Goal: Task Accomplishment & Management: Use online tool/utility

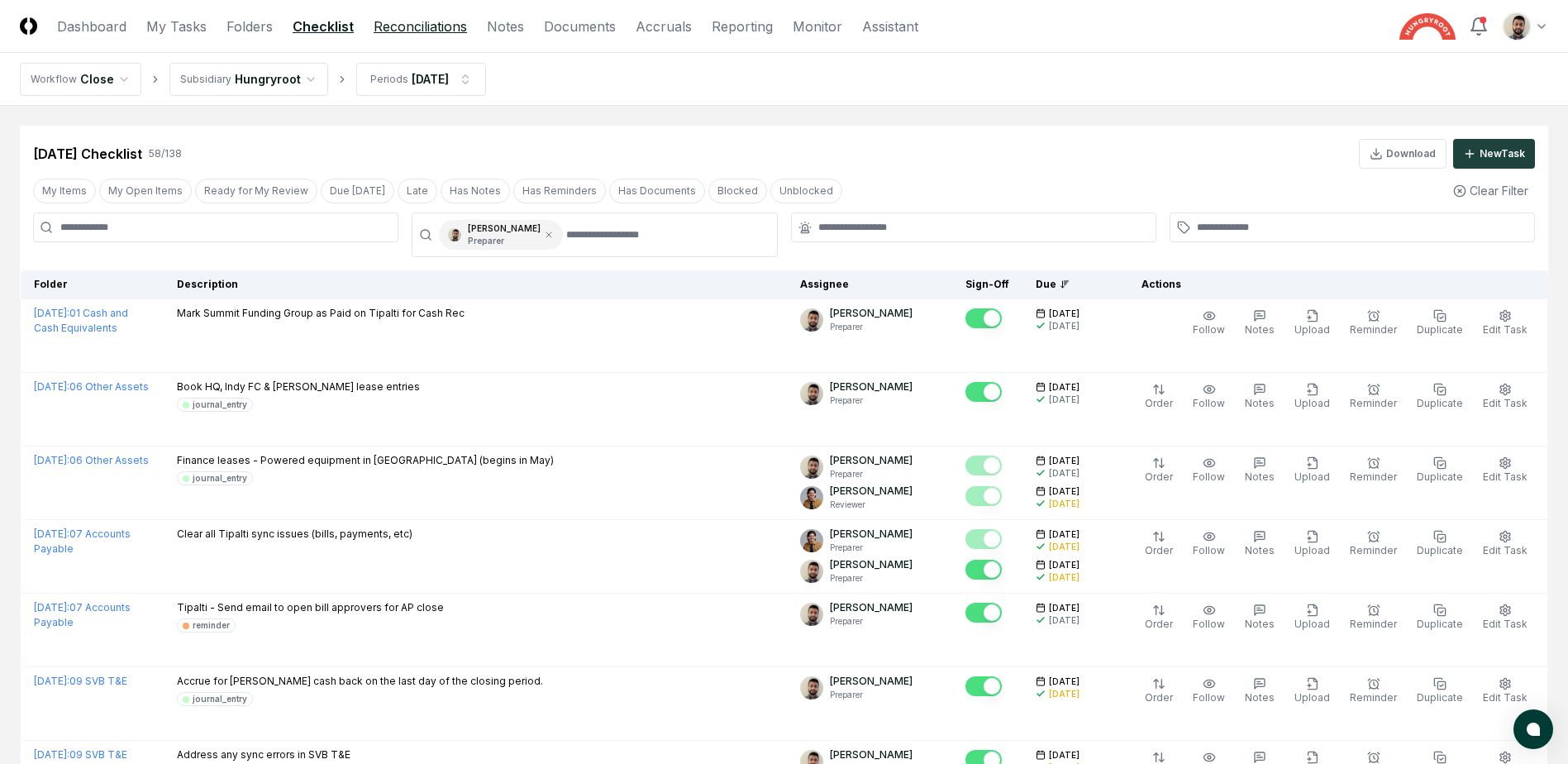
click at [434, 27] on link "Reconciliations" at bounding box center [421, 26] width 94 height 20
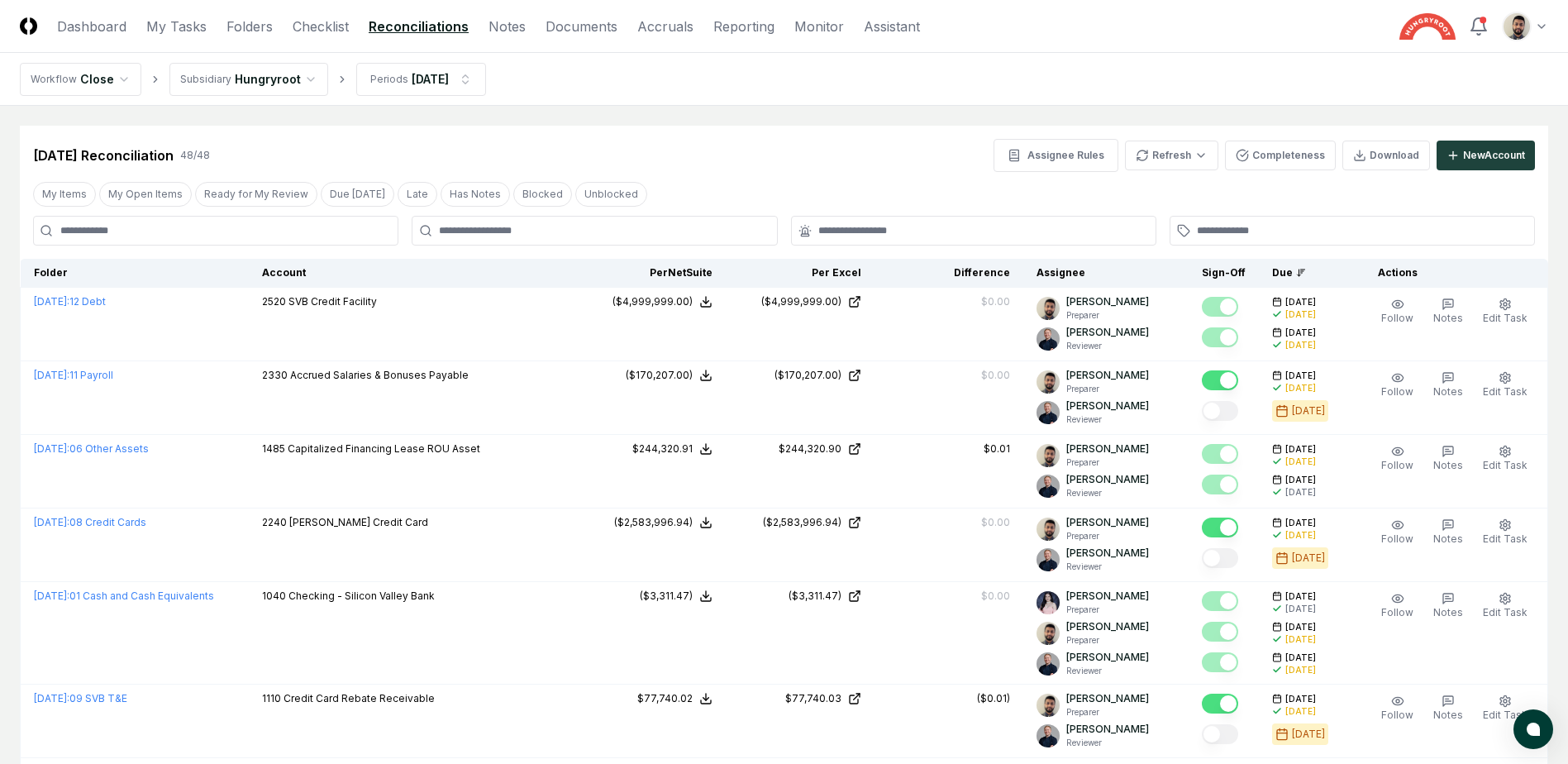
click at [444, 244] on div at bounding box center [595, 230] width 365 height 30
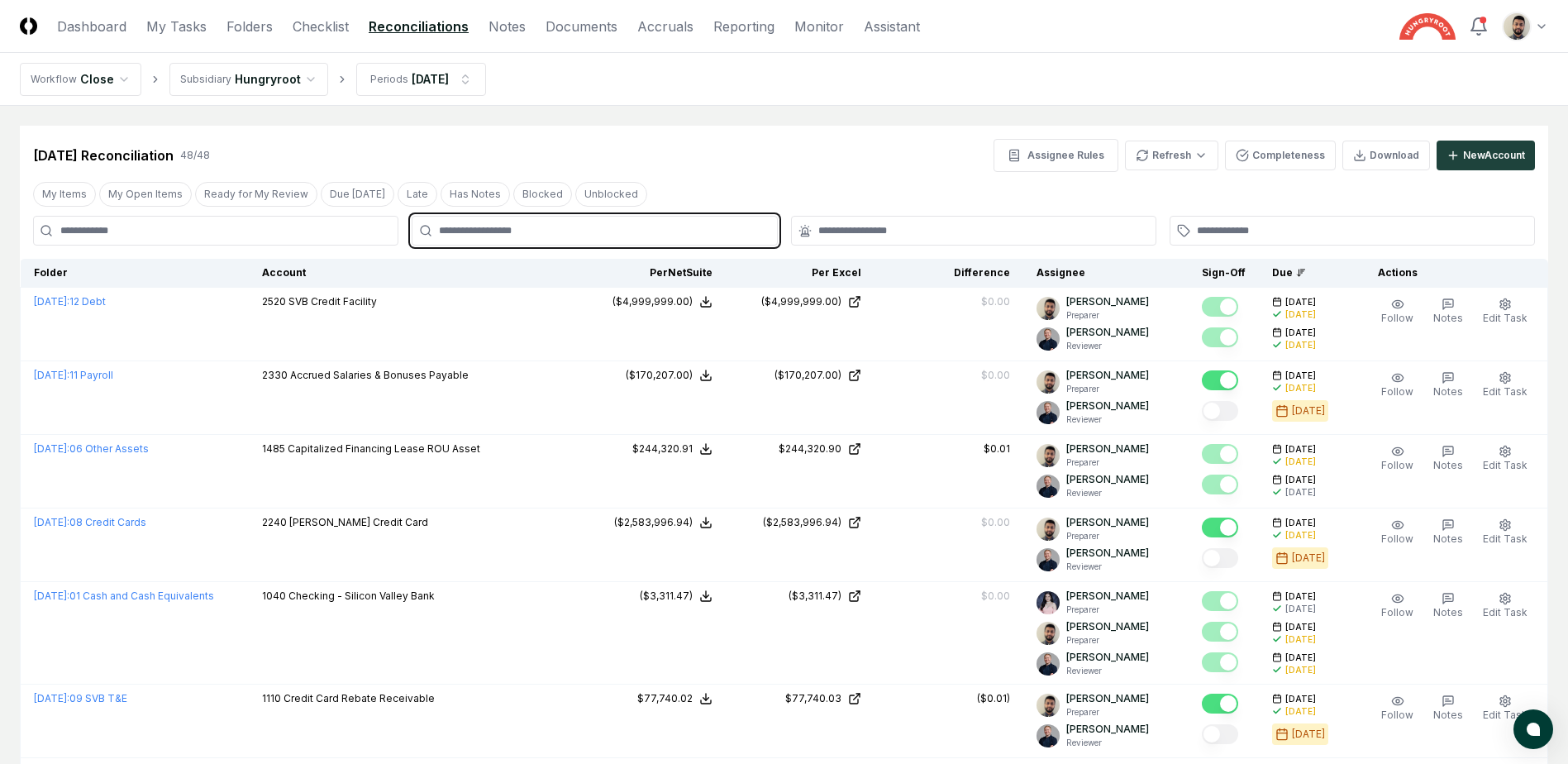
click at [452, 236] on input "text" at bounding box center [603, 230] width 328 height 15
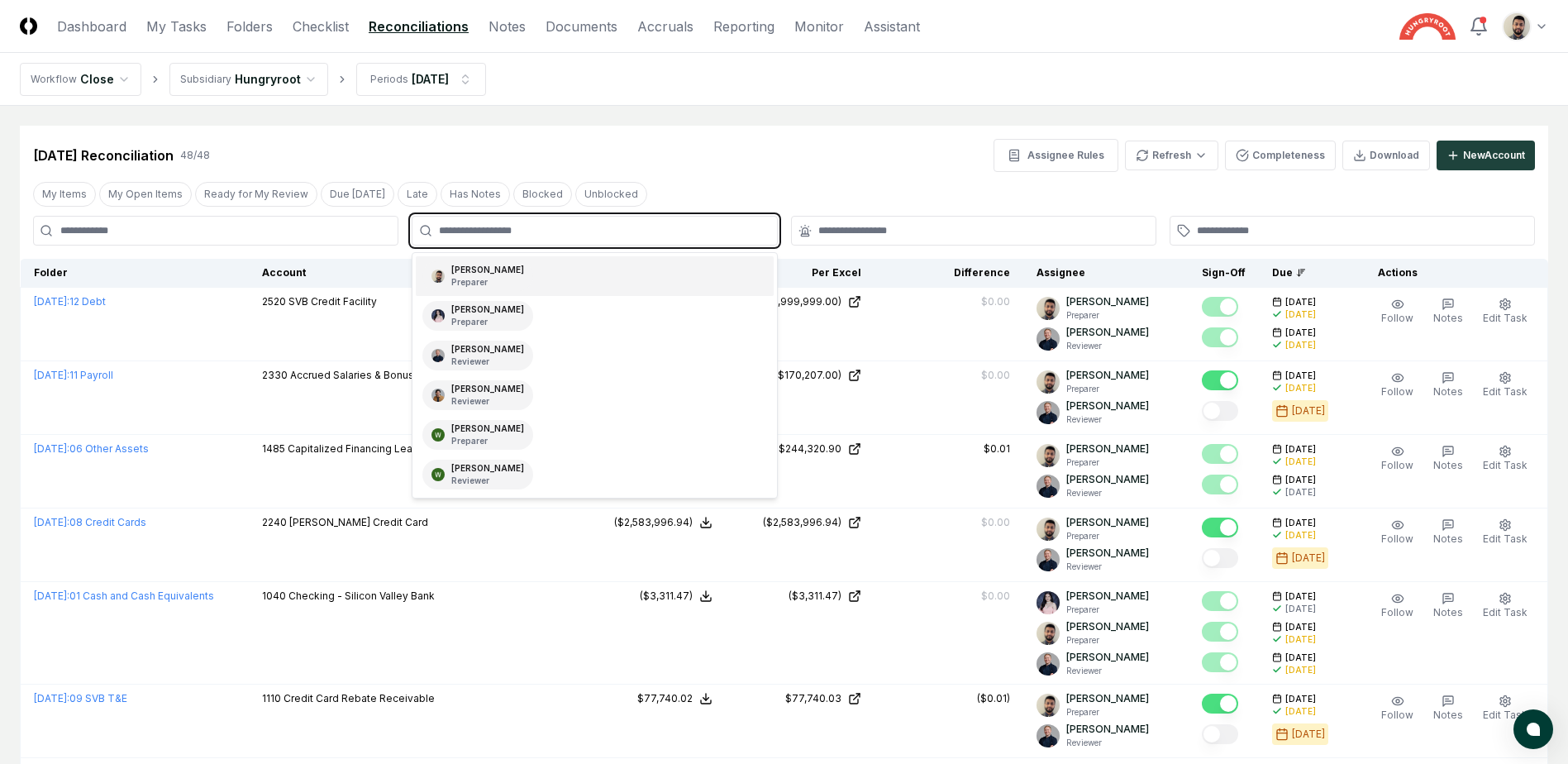
click at [454, 275] on div "[PERSON_NAME] Preparer" at bounding box center [488, 276] width 73 height 24
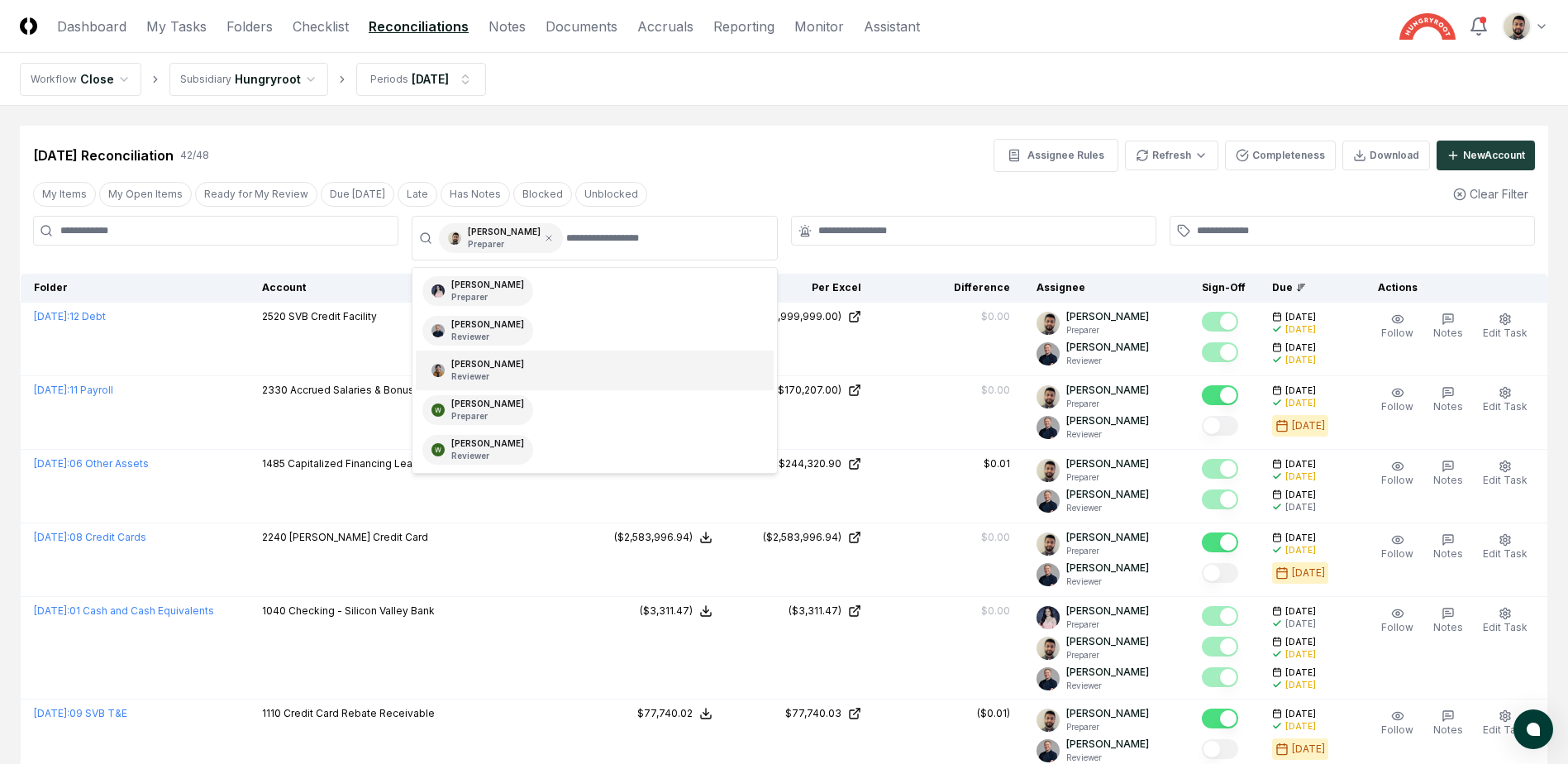
click at [828, 158] on div "[DATE] Reconciliation 42 / 48 Assignee Rules Refresh Completeness Download New …" at bounding box center [784, 154] width 1502 height 33
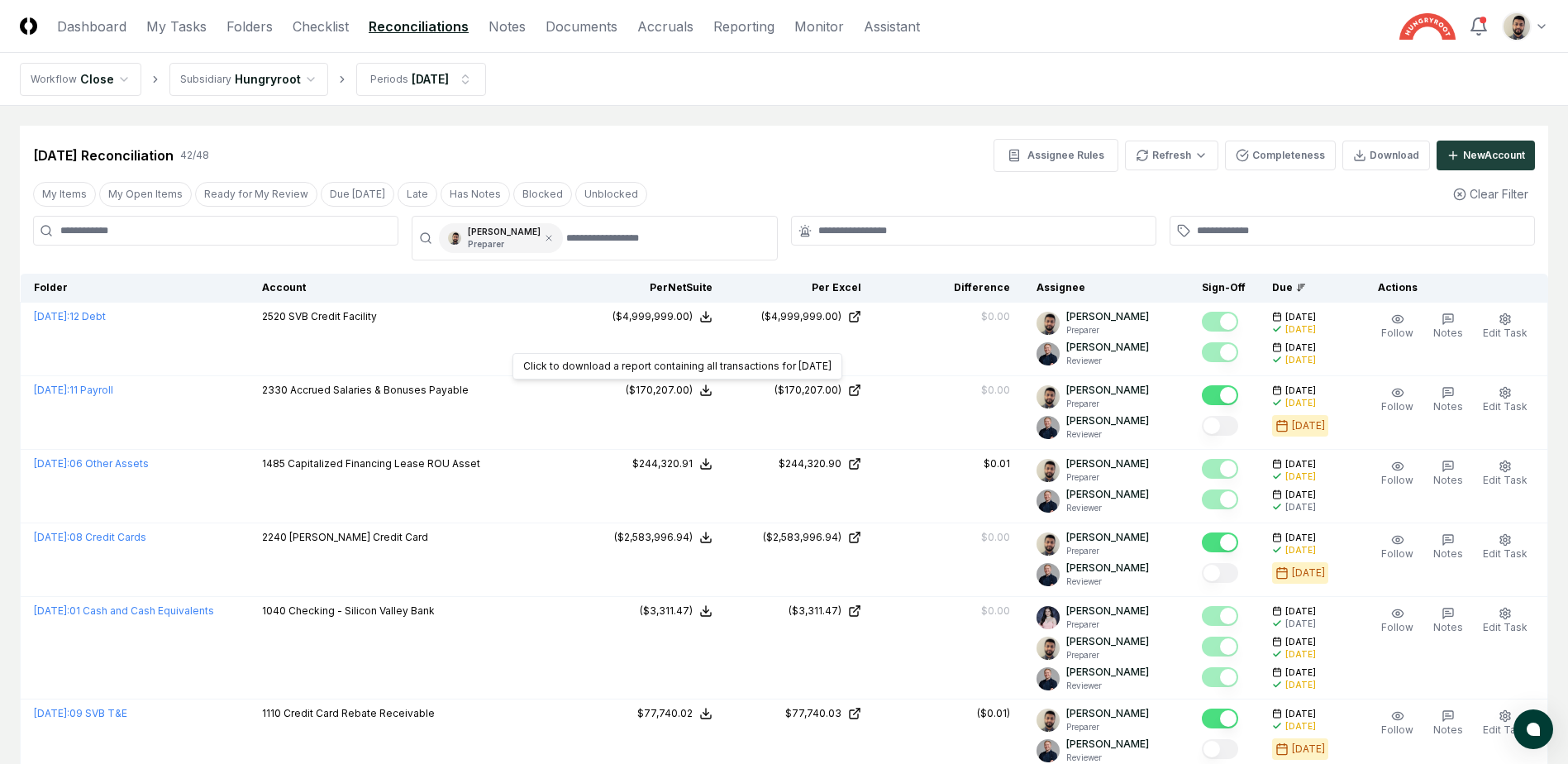
click at [687, 140] on div "[DATE] Reconciliation 42 / 48 Assignee Rules Refresh Completeness Download New …" at bounding box center [784, 154] width 1502 height 33
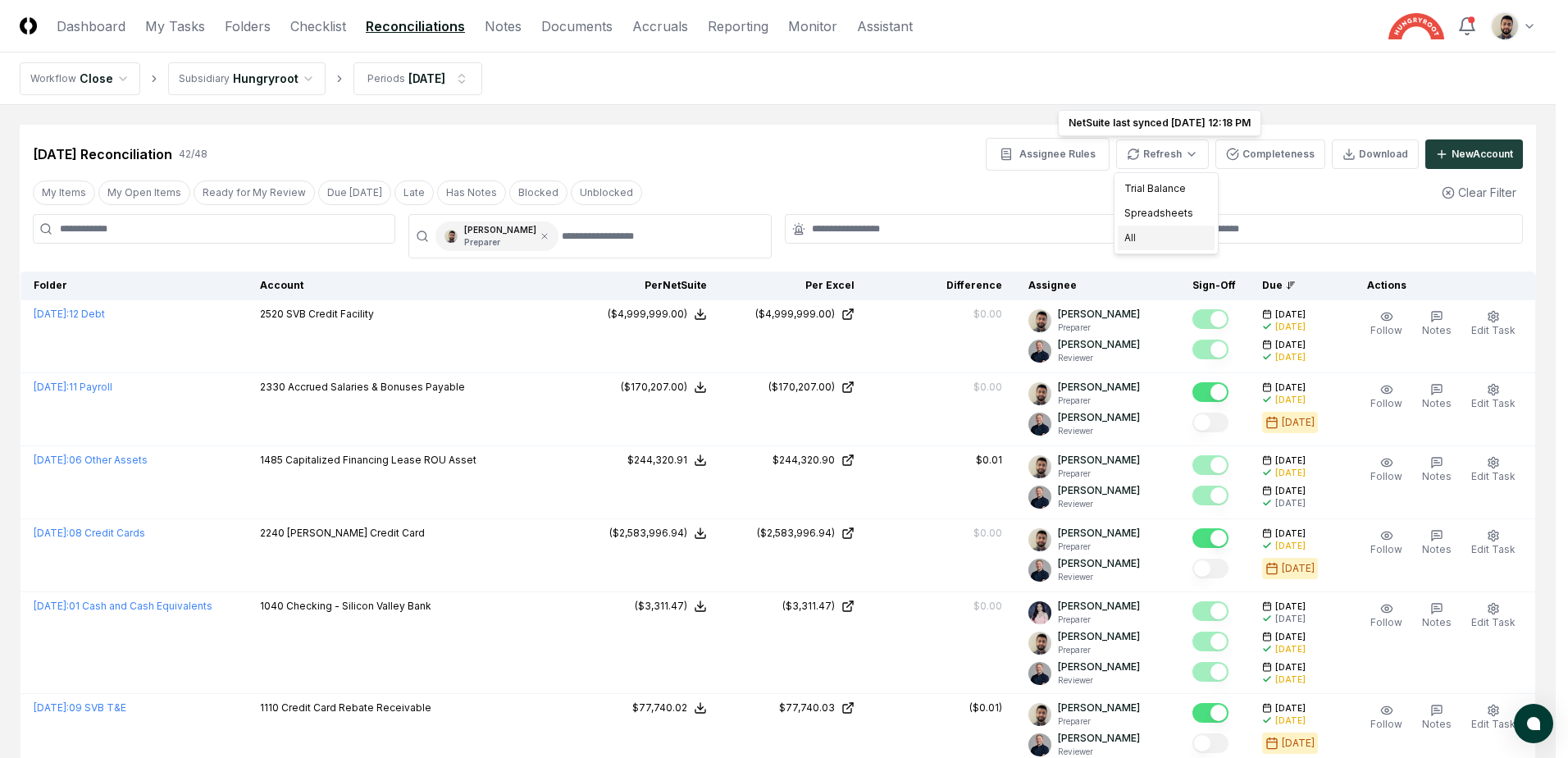
click at [1171, 229] on div "All" at bounding box center [1166, 238] width 97 height 24
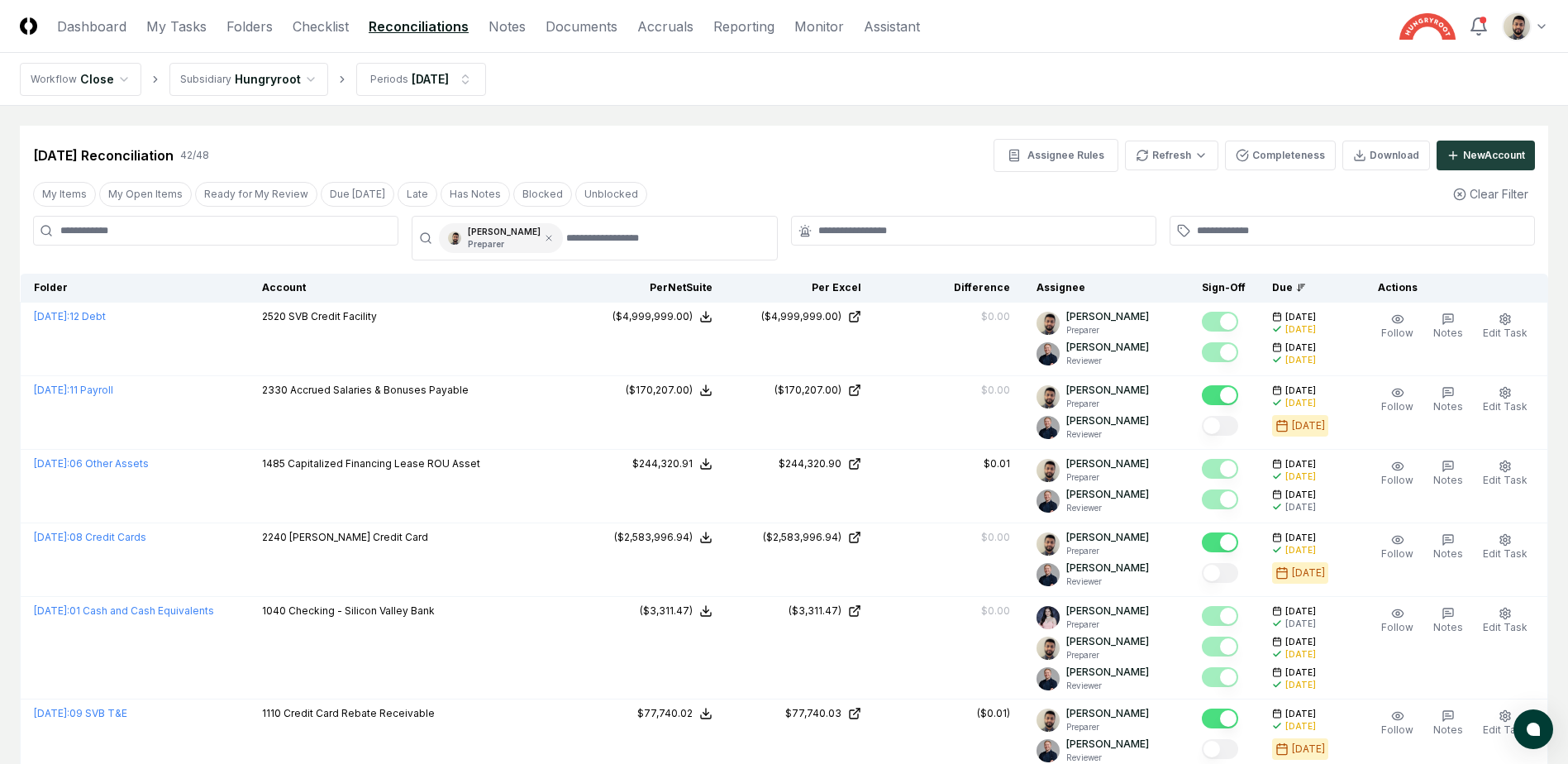
click at [467, 153] on div "[DATE] Reconciliation 42 / 48 Assignee Rules Refresh Completeness Download New …" at bounding box center [784, 154] width 1502 height 33
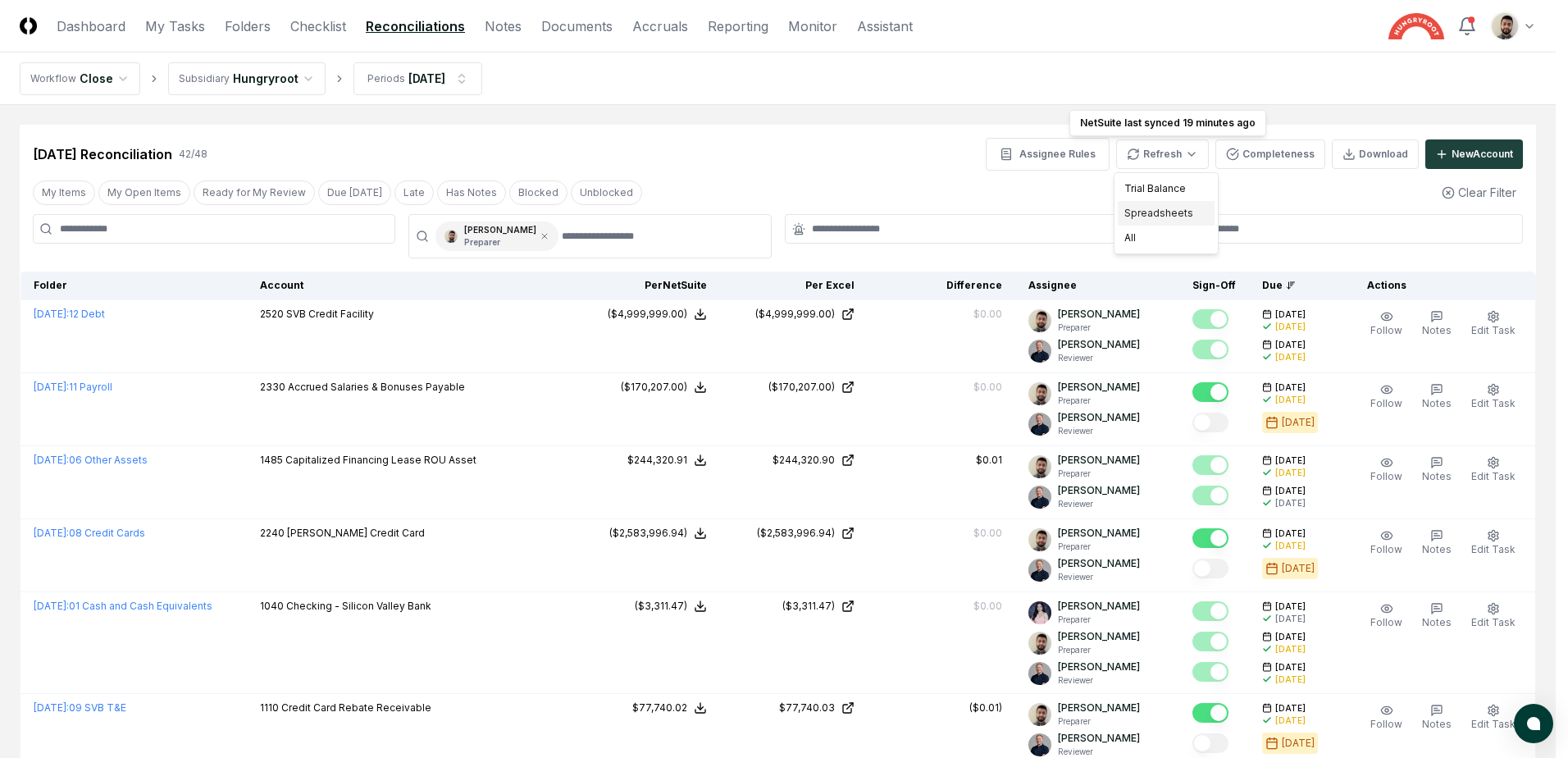
click at [1163, 216] on div "Spreadsheets" at bounding box center [1166, 213] width 97 height 24
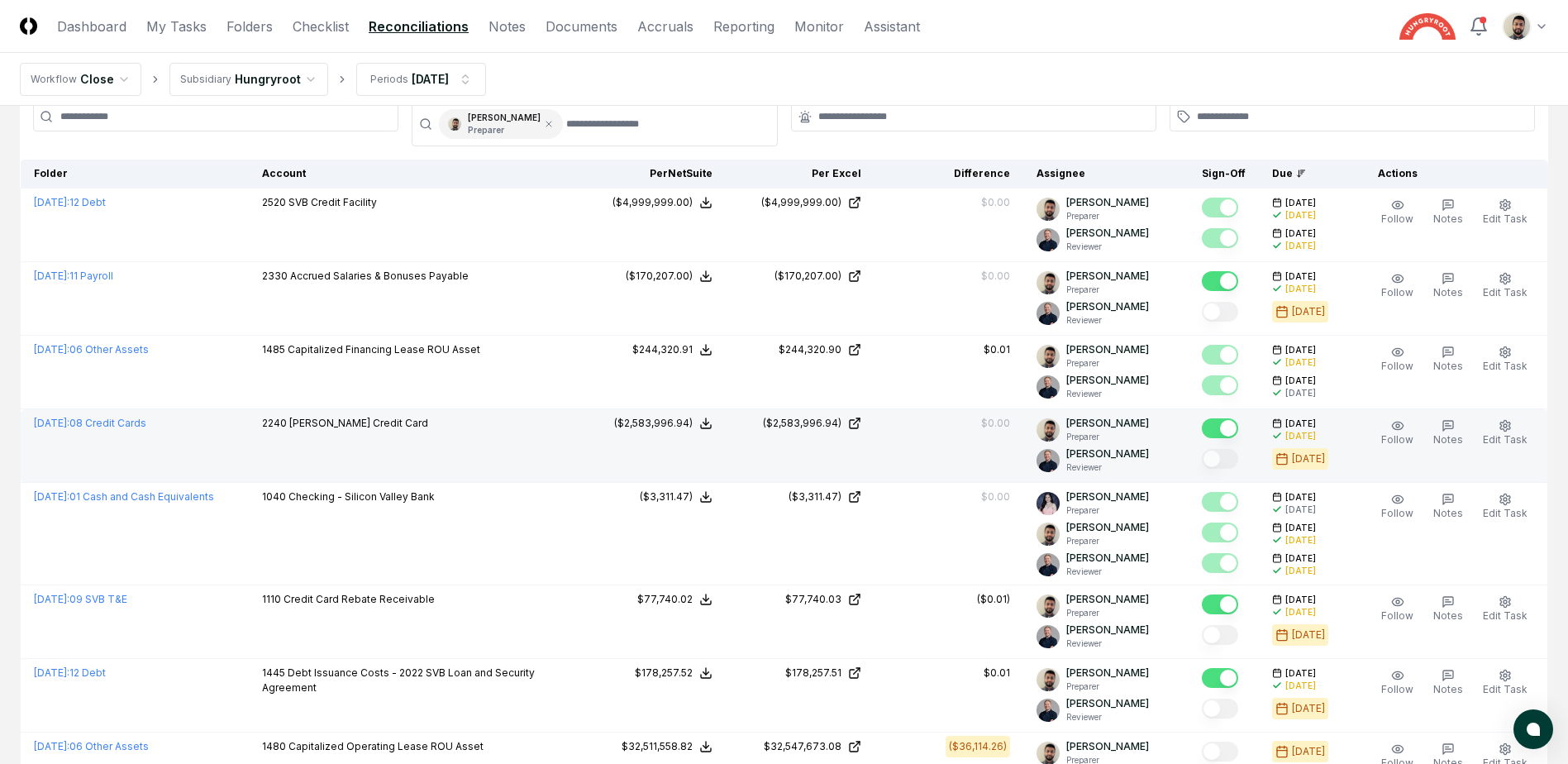
scroll to position [331, 0]
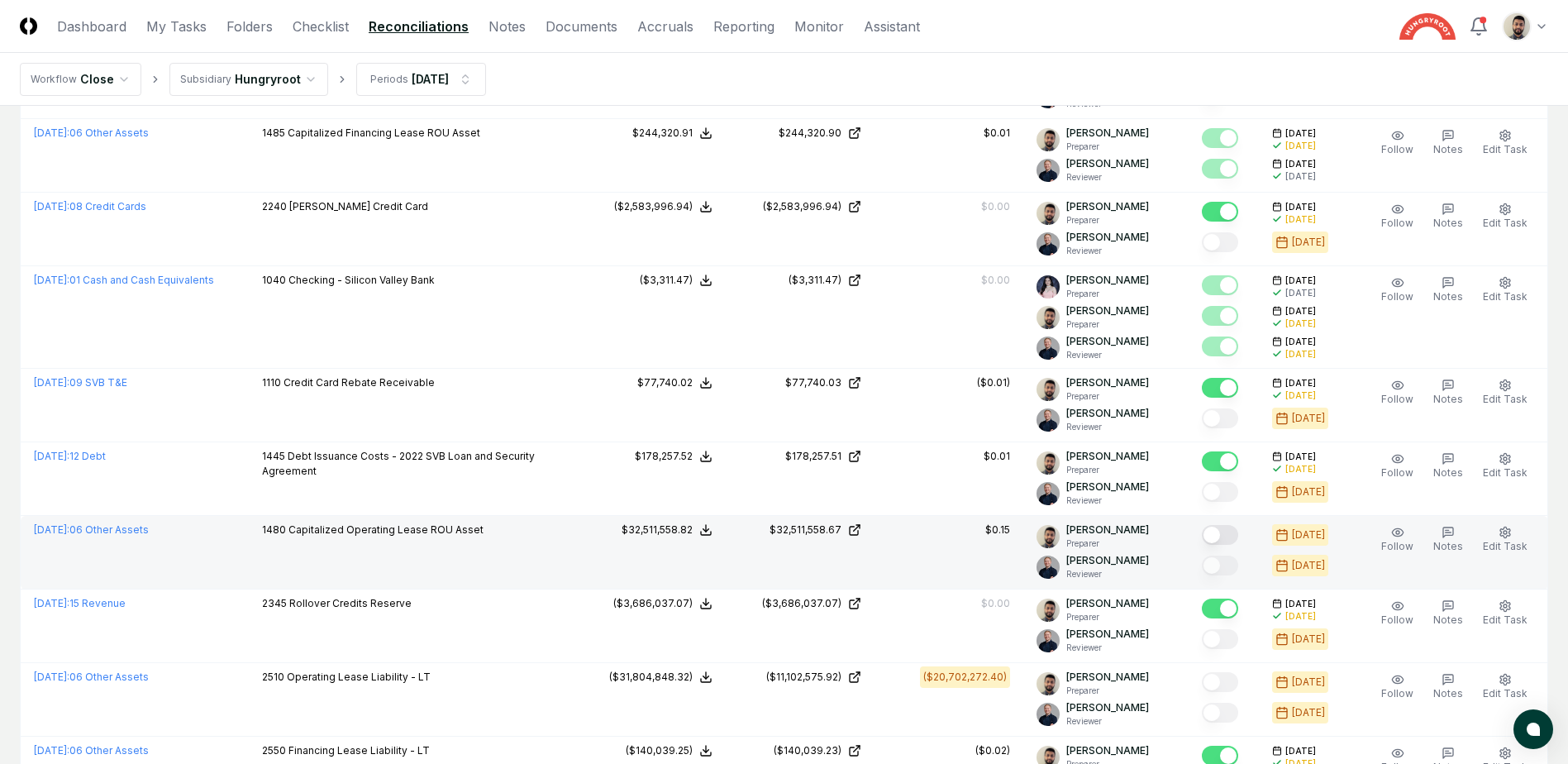
click at [1234, 534] on button "Mark complete" at bounding box center [1220, 534] width 37 height 20
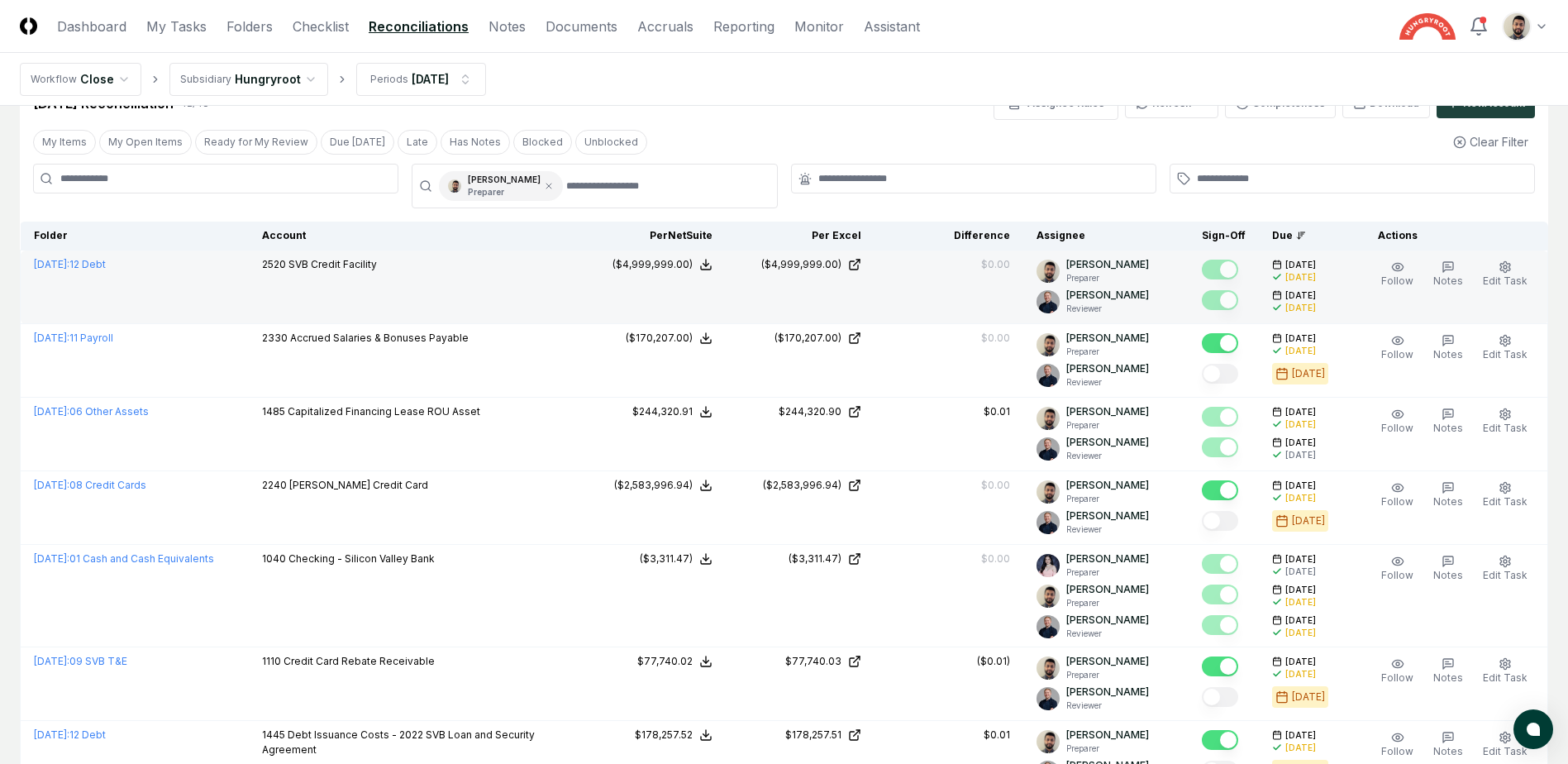
scroll to position [0, 0]
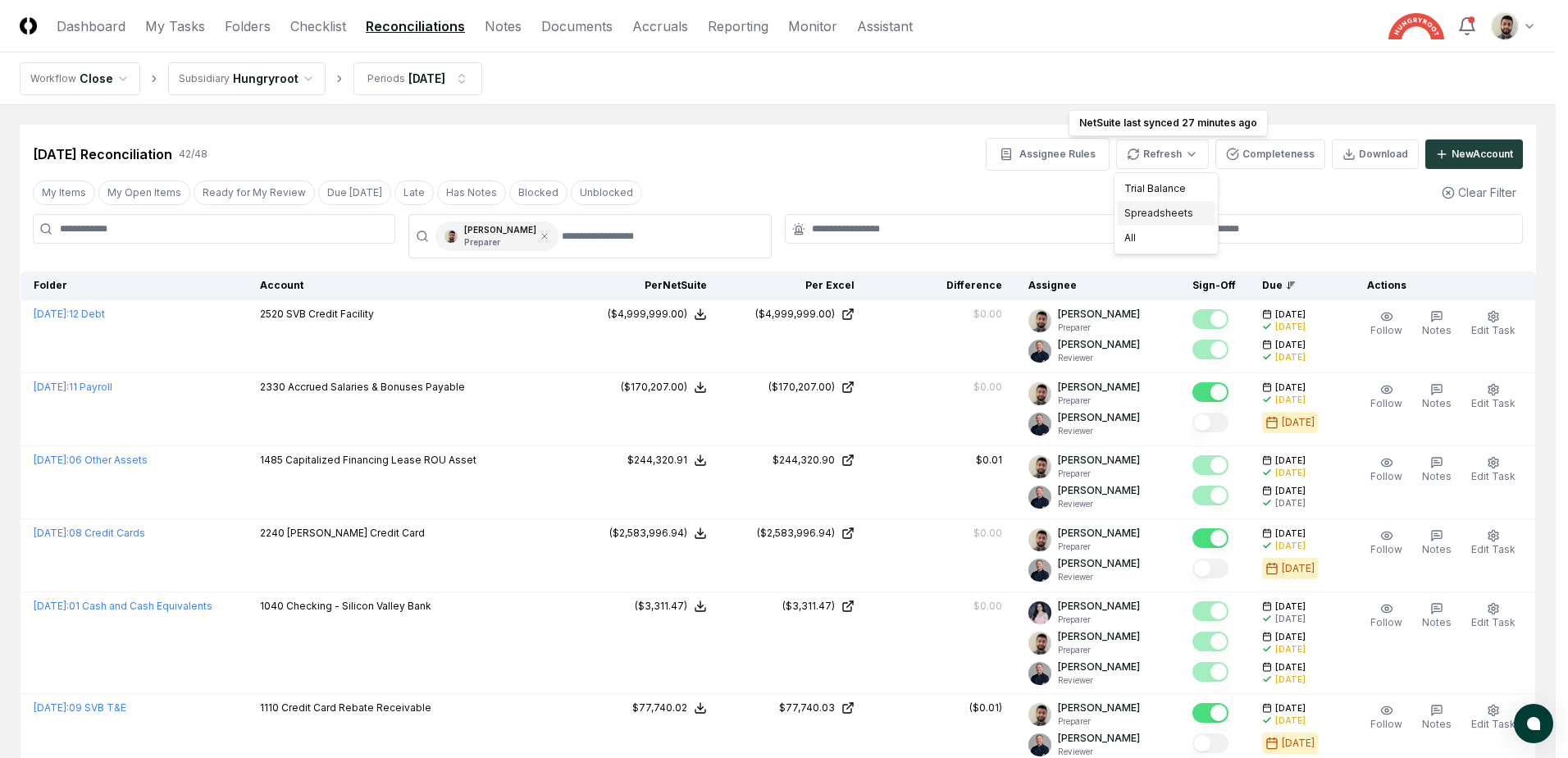
click at [1143, 214] on div "Spreadsheets" at bounding box center [1166, 213] width 97 height 24
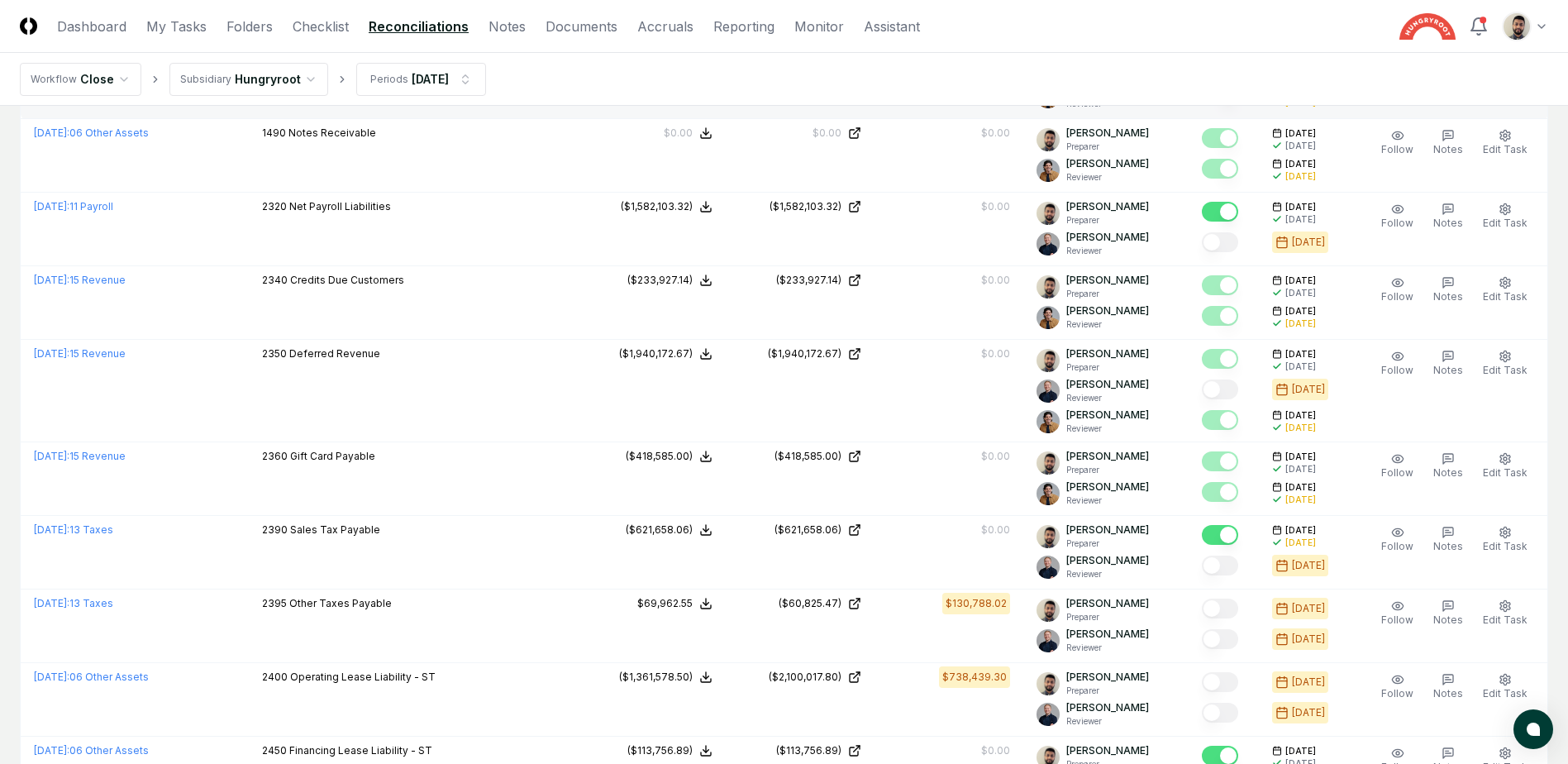
scroll to position [3153, 0]
